Goal: Book appointment/travel/reservation

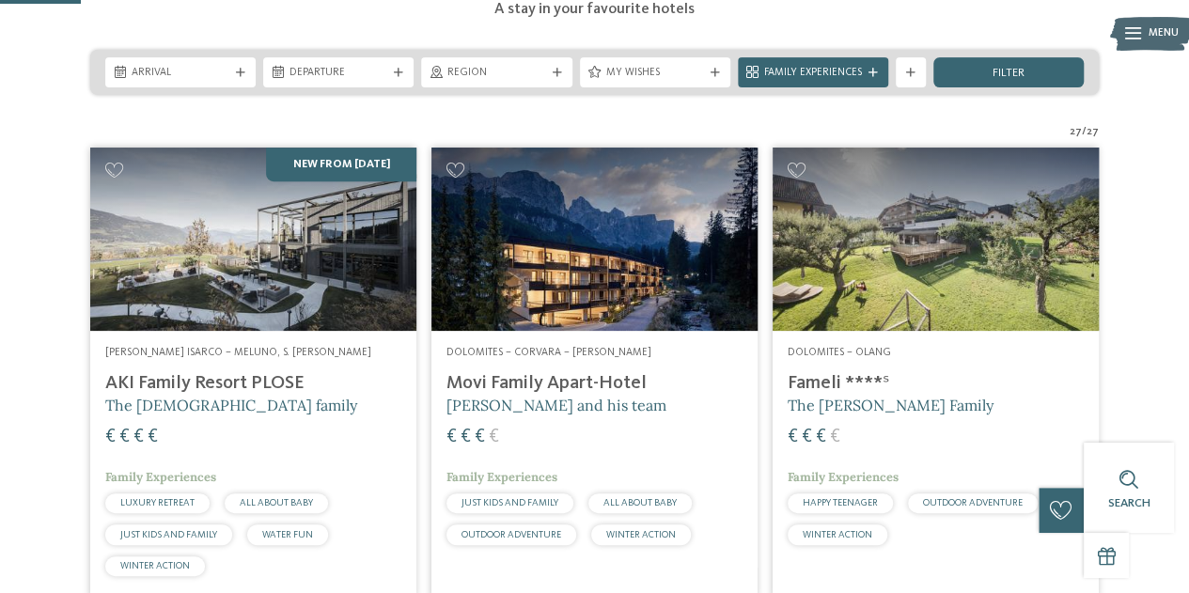
drag, startPoint x: 1182, startPoint y: 72, endPoint x: 1195, endPoint y: 80, distance: 15.2
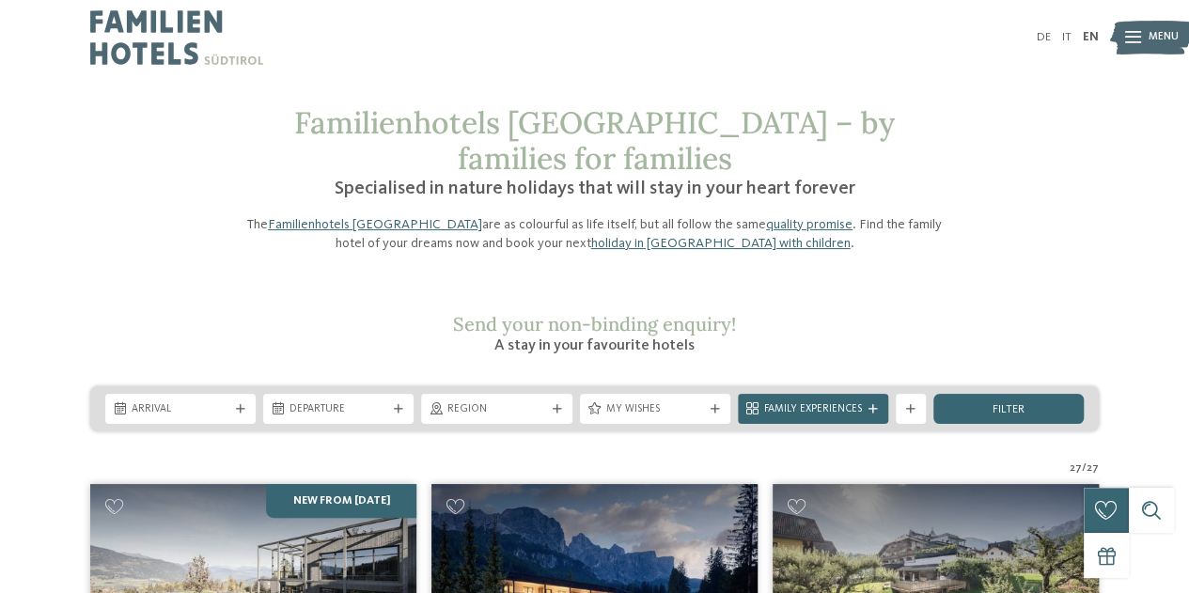
click at [209, 391] on div "Arrival Departure" at bounding box center [594, 408] width 1009 height 45
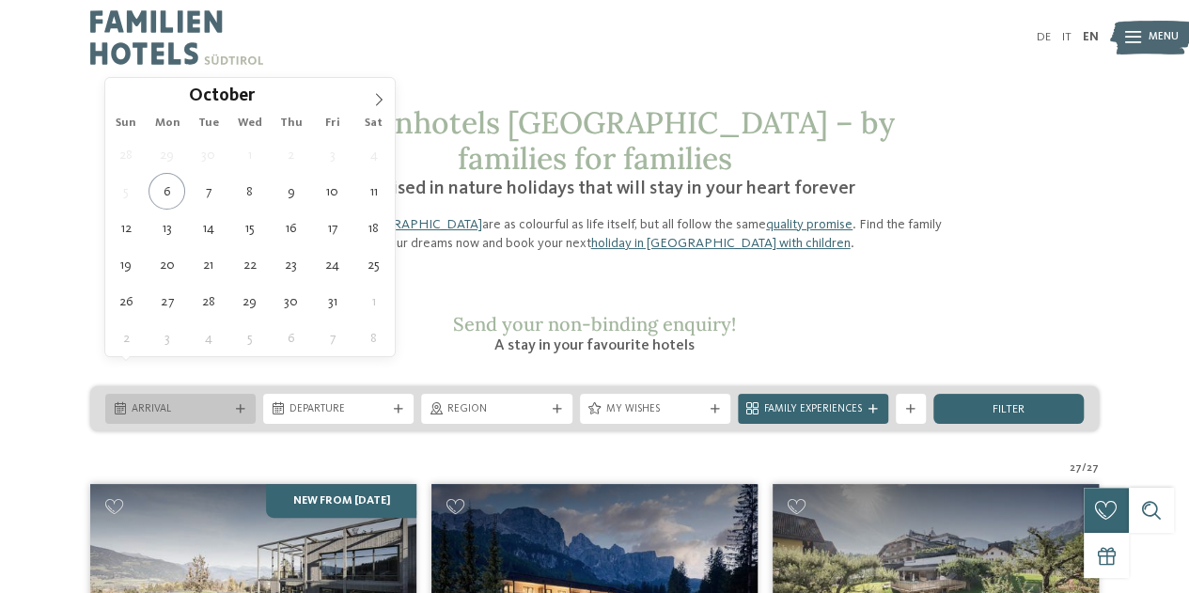
click at [233, 394] on div "Arrival" at bounding box center [180, 409] width 150 height 30
click at [384, 100] on icon at bounding box center [378, 99] width 13 height 13
type input "****"
click at [384, 100] on icon at bounding box center [378, 99] width 13 height 13
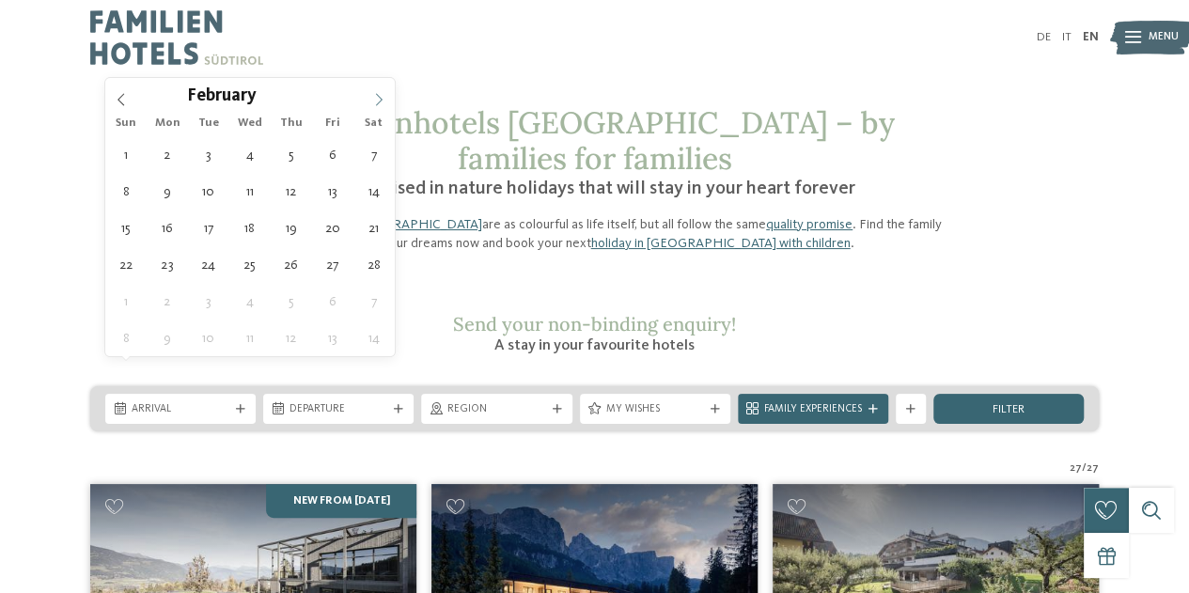
click at [384, 100] on icon at bounding box center [378, 99] width 13 height 13
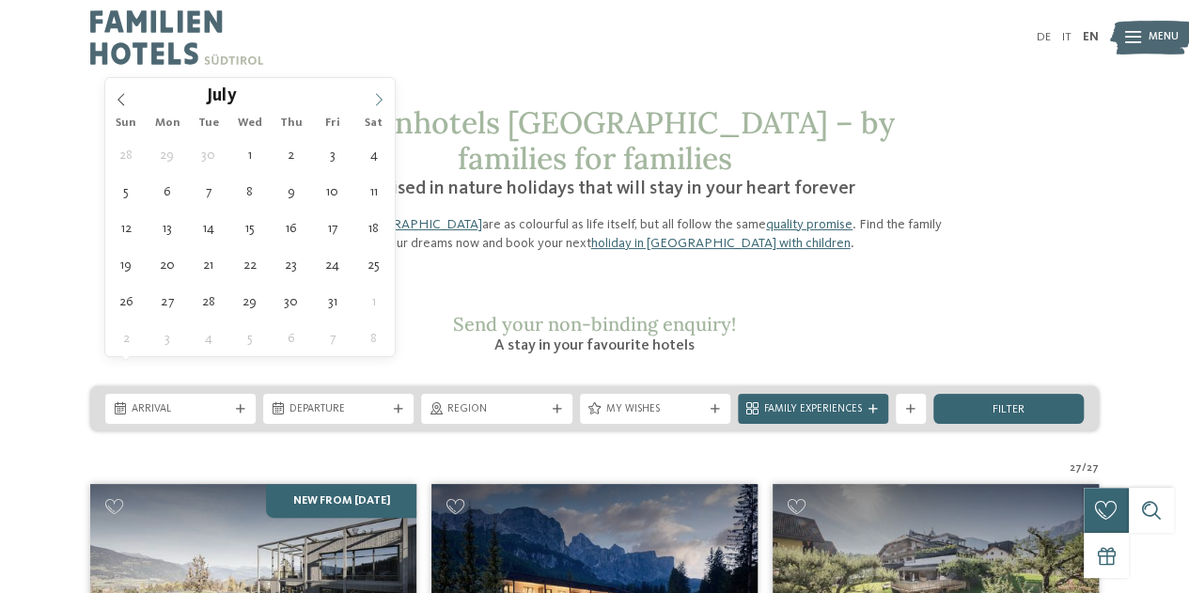
click at [384, 100] on icon at bounding box center [378, 99] width 13 height 13
type div "19.08.2026"
type input "****"
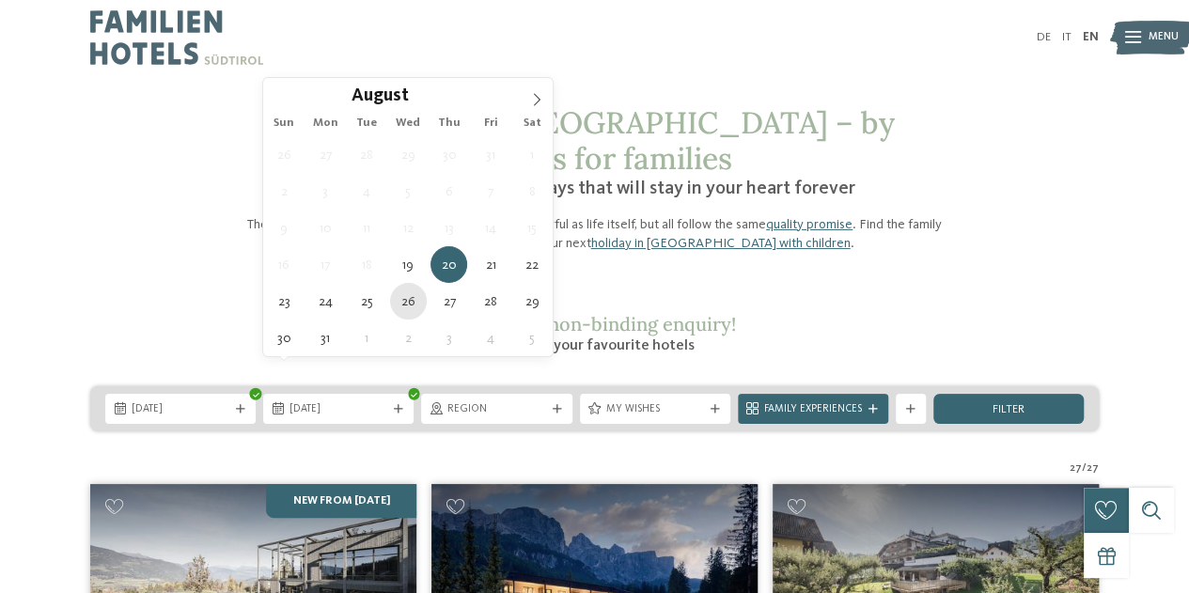
type div "26.08.2026"
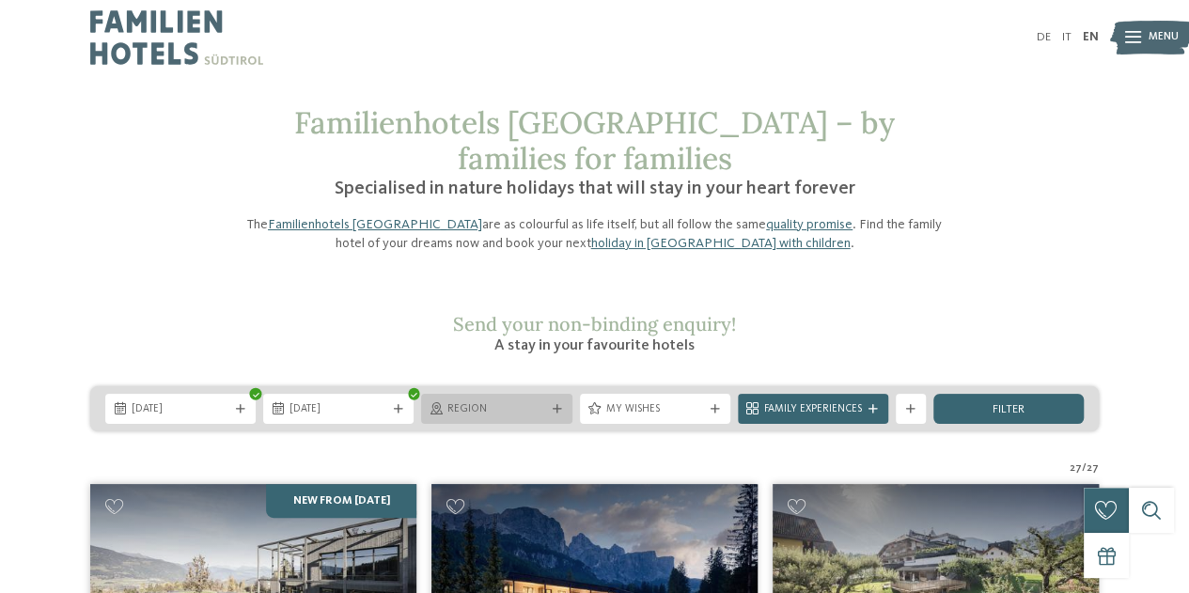
click at [557, 394] on div "Region" at bounding box center [496, 409] width 150 height 30
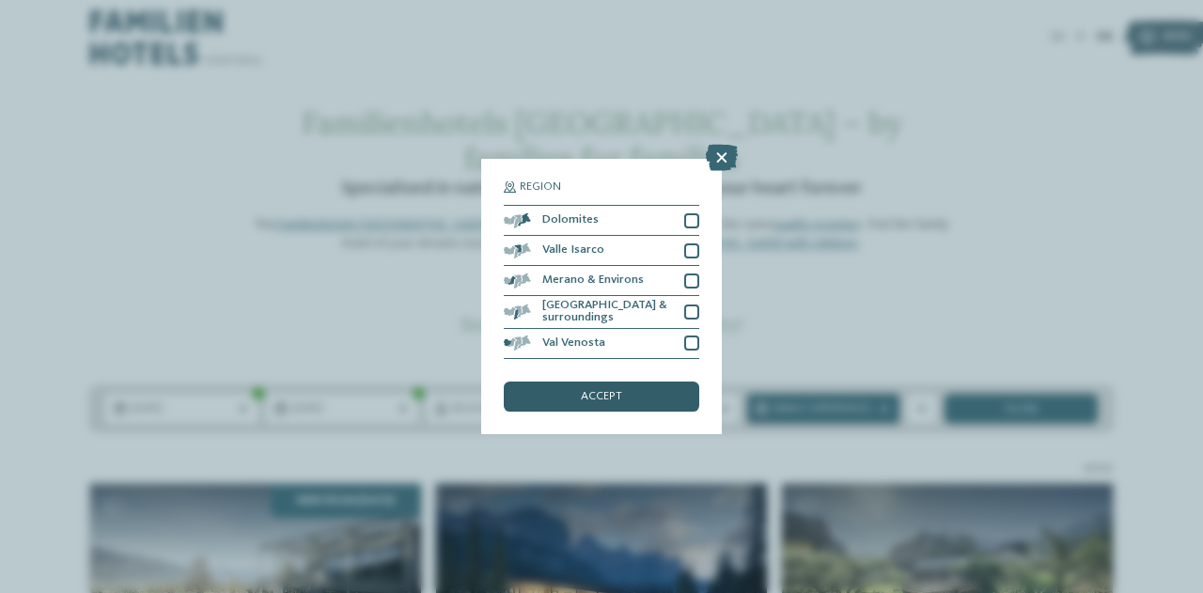
click at [577, 398] on div "accept" at bounding box center [602, 397] width 196 height 30
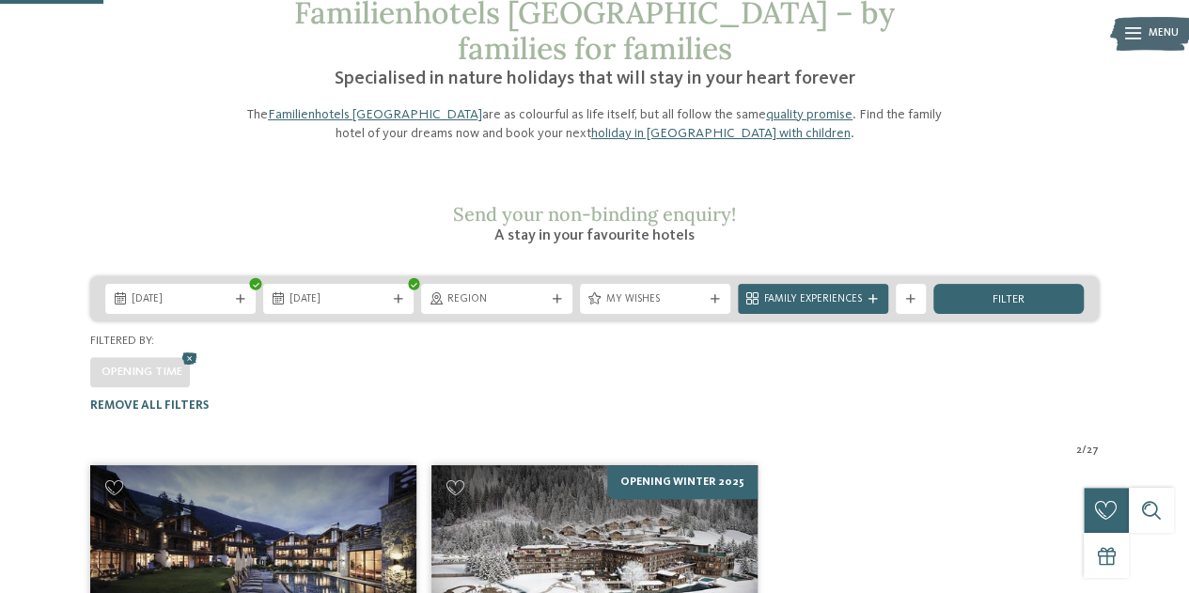
scroll to position [115, 0]
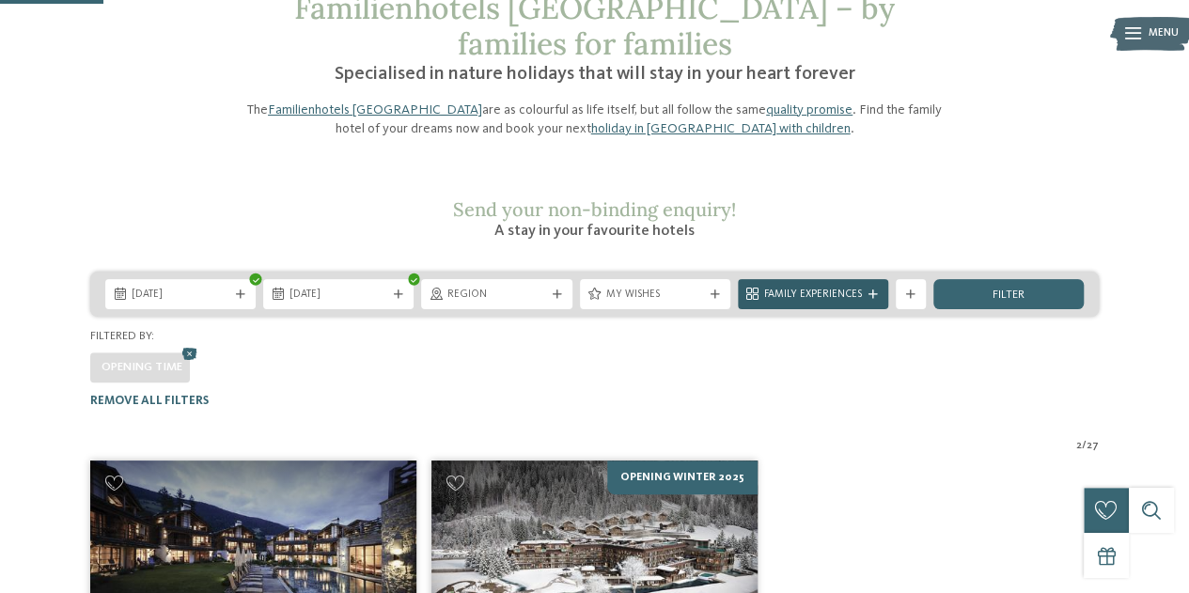
click at [871, 279] on div "Family Experiences" at bounding box center [813, 294] width 150 height 30
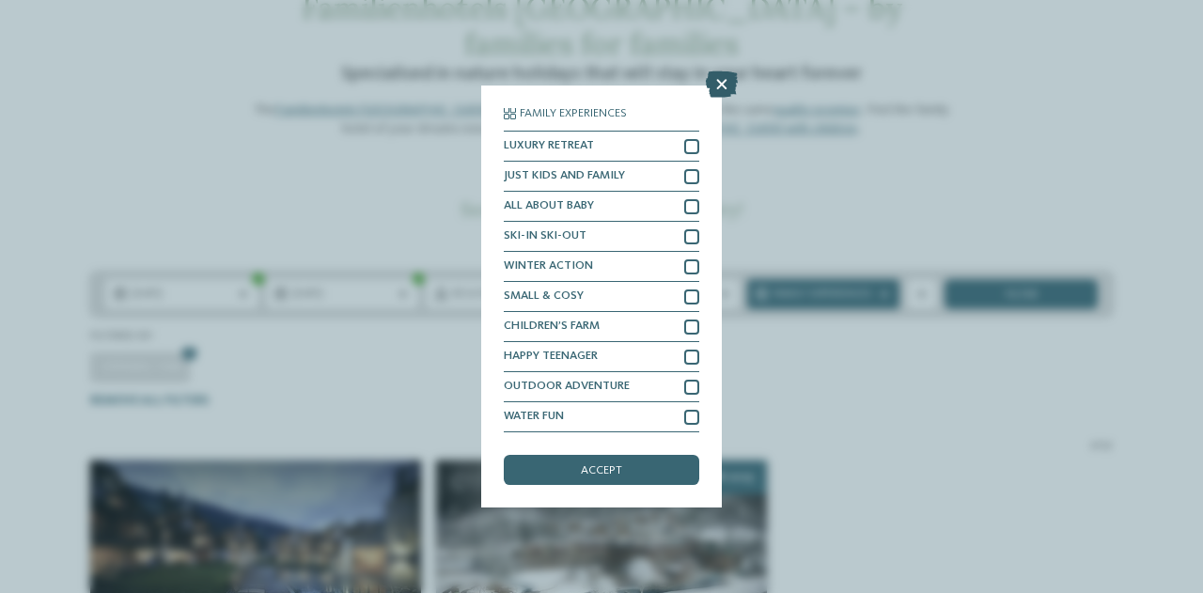
click at [717, 78] on icon at bounding box center [722, 84] width 32 height 26
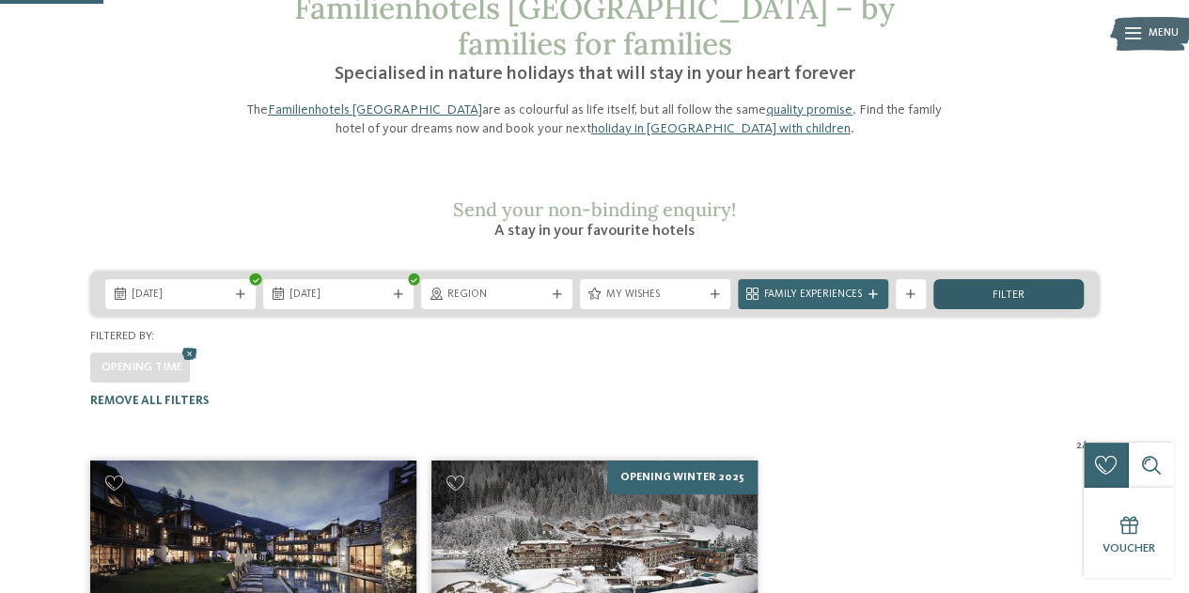
click at [1021, 279] on div "filter" at bounding box center [1009, 294] width 150 height 30
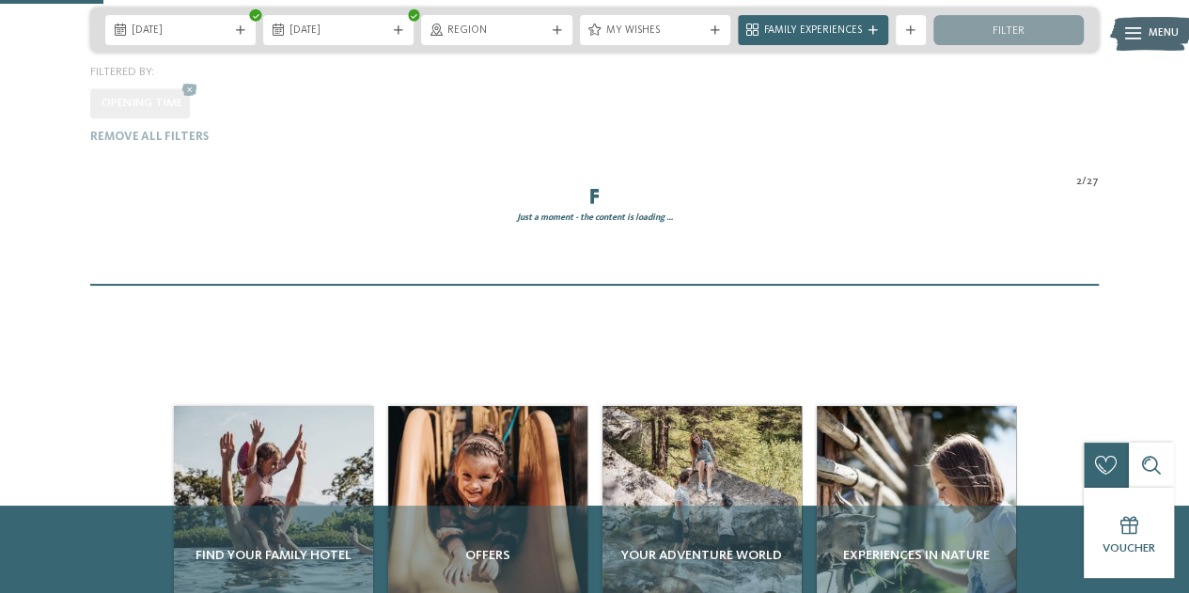
scroll to position [429, 0]
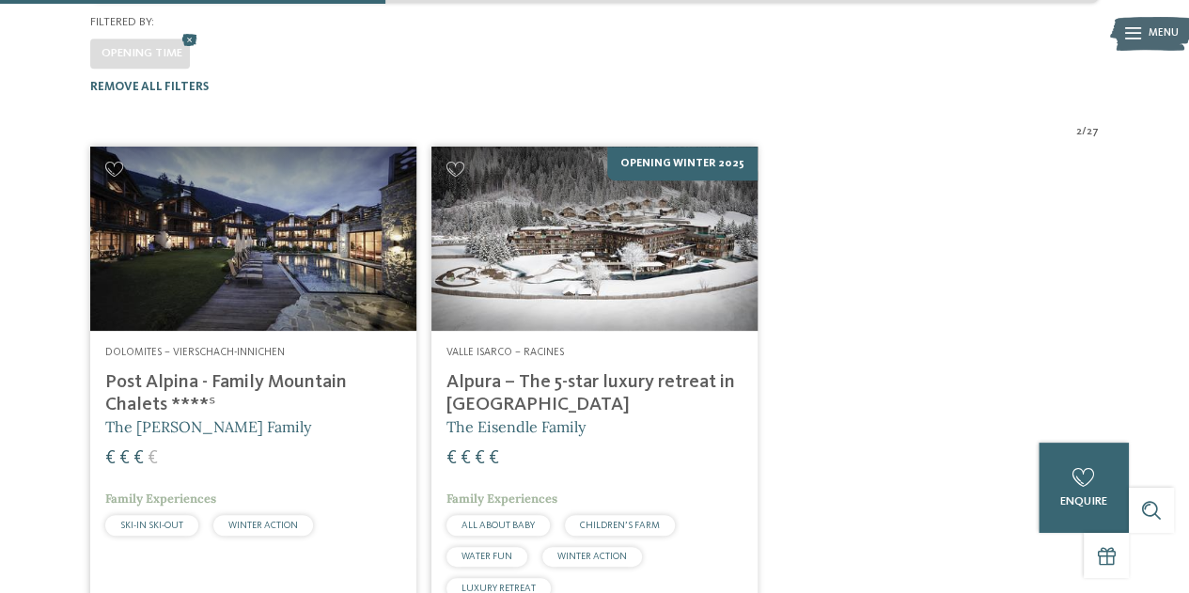
click at [555, 371] on h4 "Alpura – The 5-star luxury retreat in South Tyrol" at bounding box center [595, 393] width 296 height 45
click at [221, 371] on h4 "Post Alpina - Family Mountain Chalets ****ˢ" at bounding box center [253, 393] width 296 height 45
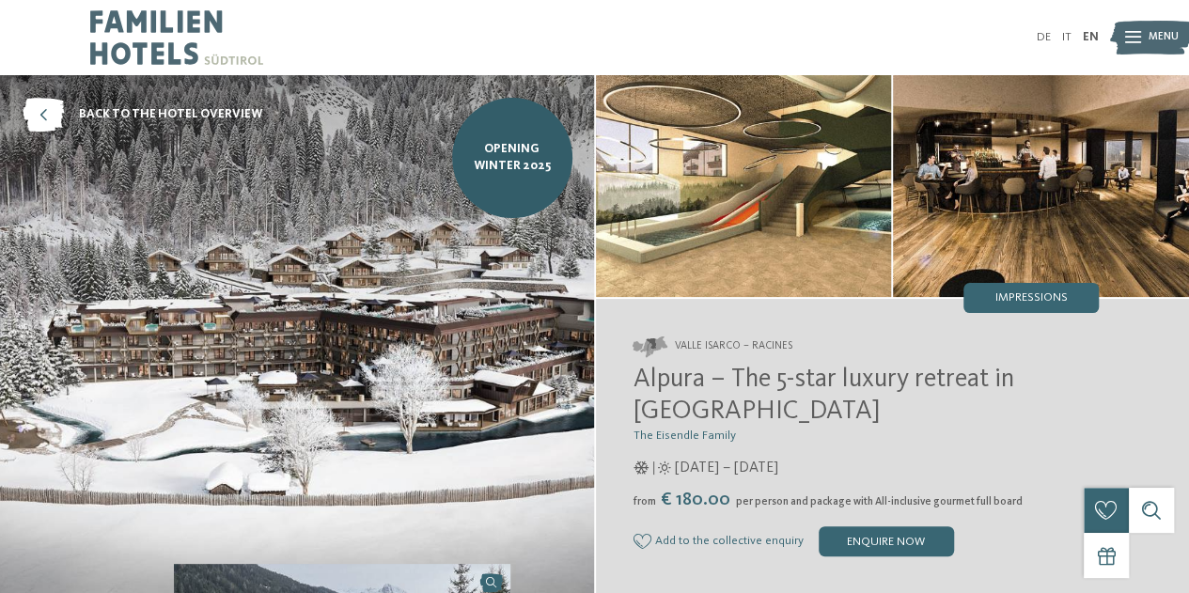
click at [355, 388] on img at bounding box center [297, 334] width 594 height 519
click at [683, 158] on img at bounding box center [744, 186] width 296 height 222
click at [1000, 210] on img at bounding box center [1041, 186] width 296 height 222
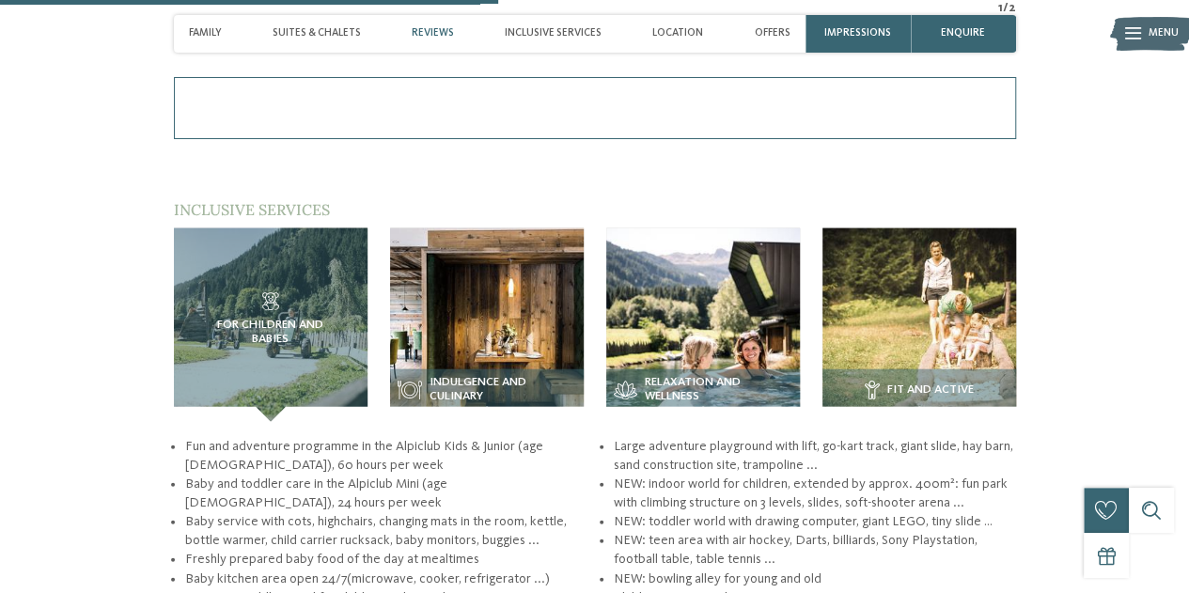
scroll to position [2073, 0]
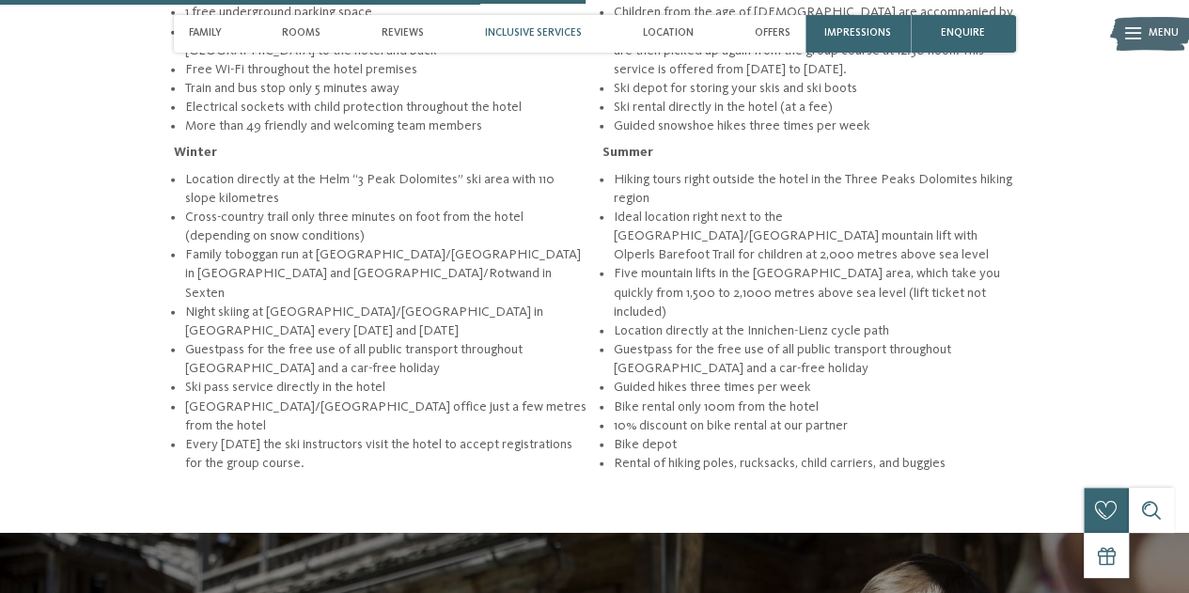
scroll to position [2493, 0]
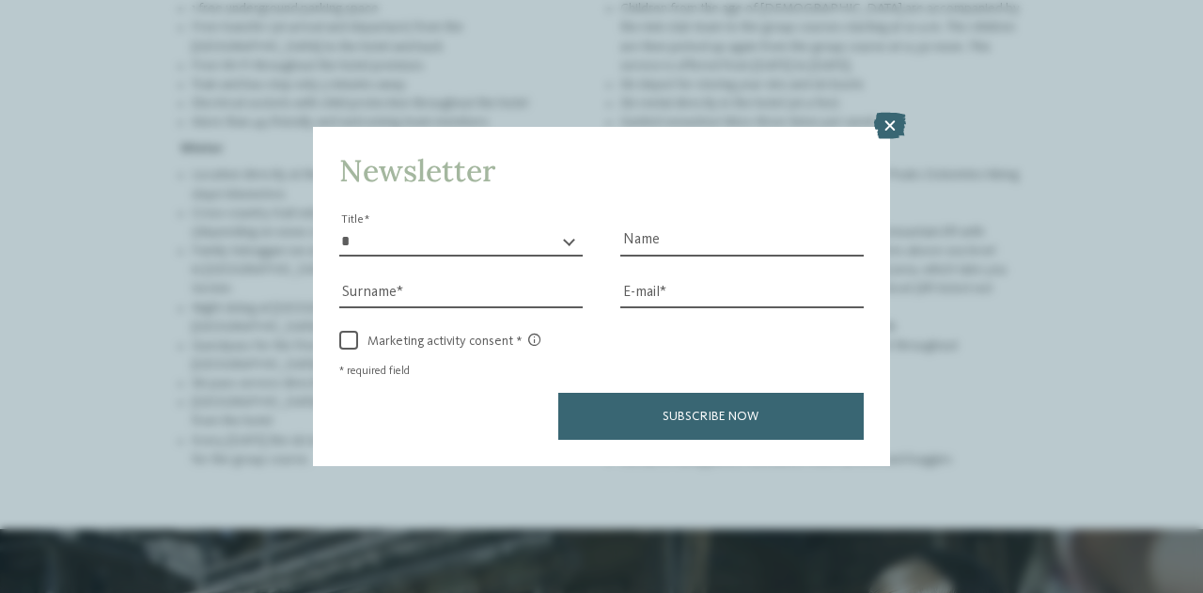
click at [1188, 310] on html "Just a moment - the website is loading … DE IT Menu" at bounding box center [601, 372] width 1203 height 5731
click at [893, 128] on icon at bounding box center [890, 126] width 32 height 26
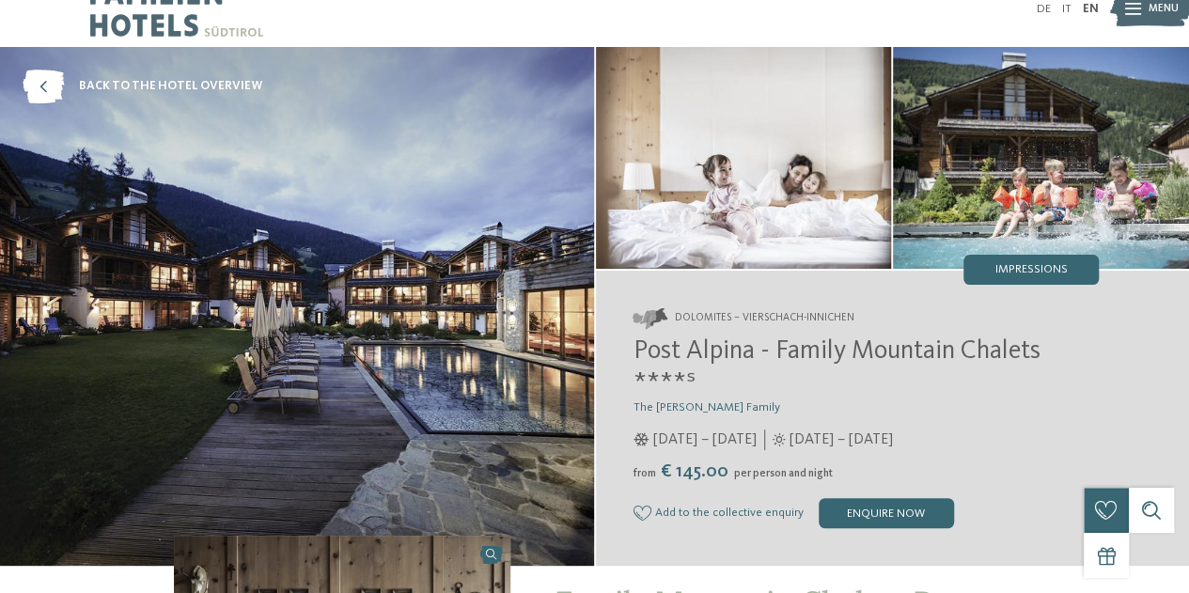
scroll to position [0, 0]
